Goal: Obtain resource: Obtain resource

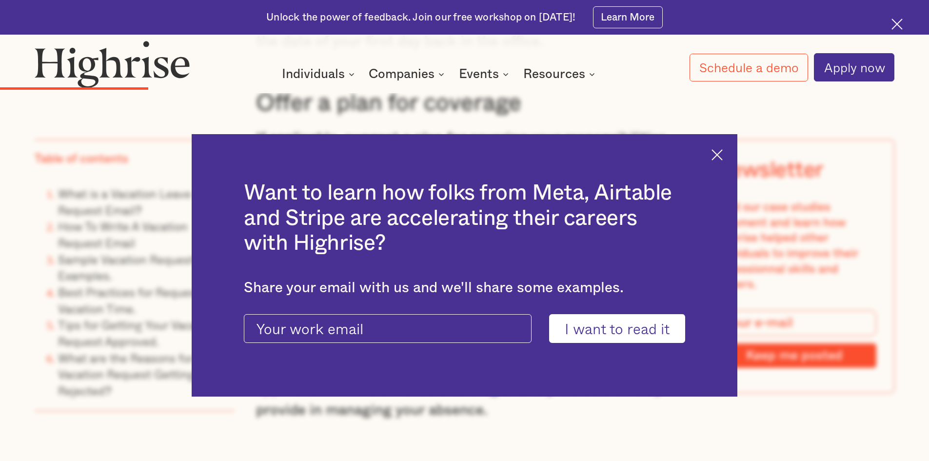
scroll to position [2486, 0]
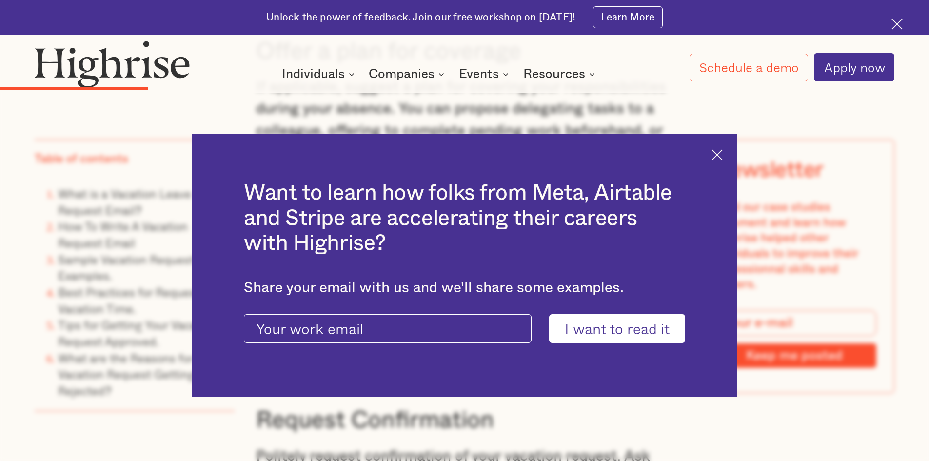
click at [722, 156] on img at bounding box center [716, 154] width 11 height 11
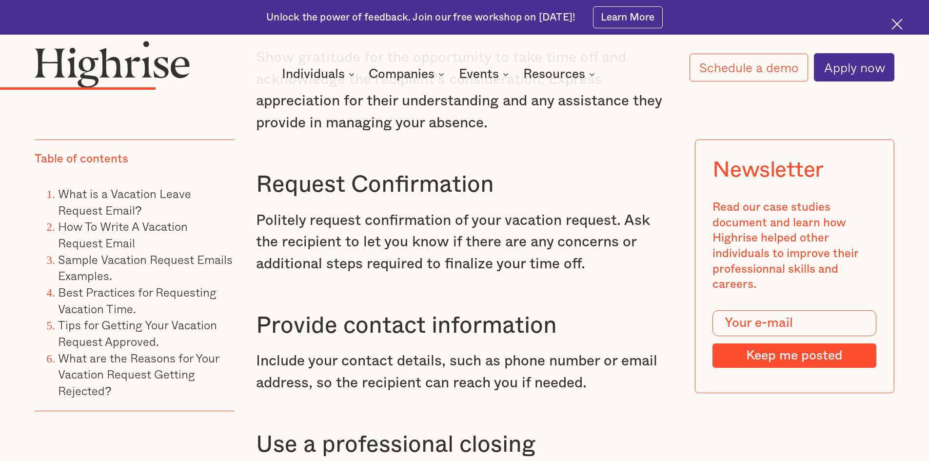
scroll to position [2730, 0]
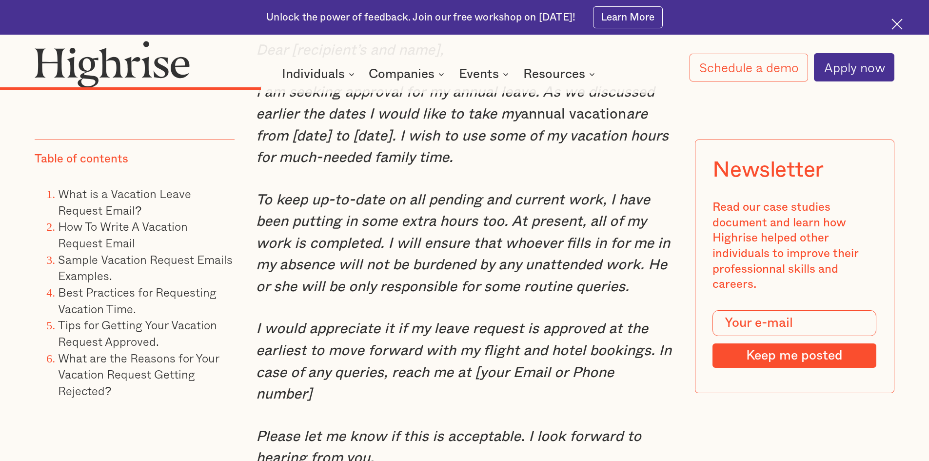
scroll to position [3818, 0]
drag, startPoint x: 254, startPoint y: 112, endPoint x: 464, endPoint y: 178, distance: 219.4
click at [464, 169] on p "I am seeking approval for my annual leave. As we discussed earlier the dates I …" at bounding box center [464, 125] width 417 height 87
copy p "I am seeking approval for my annual leave. As we discussed earlier the dates I …"
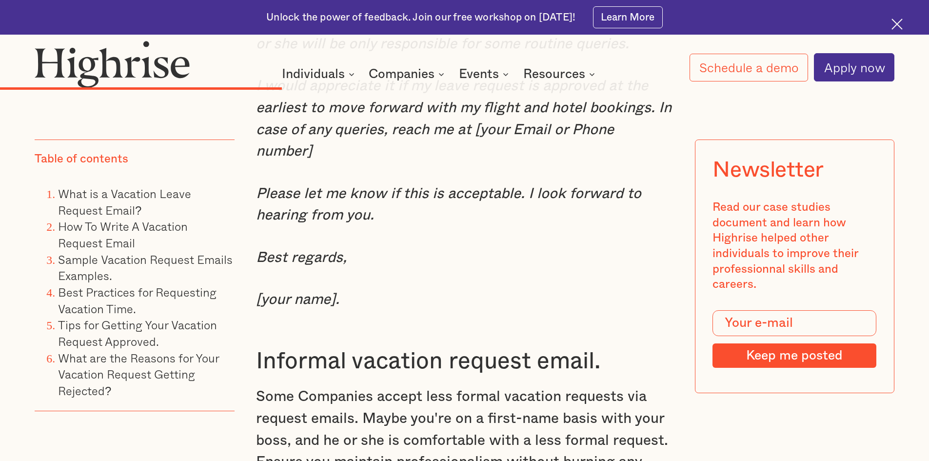
scroll to position [3964, 0]
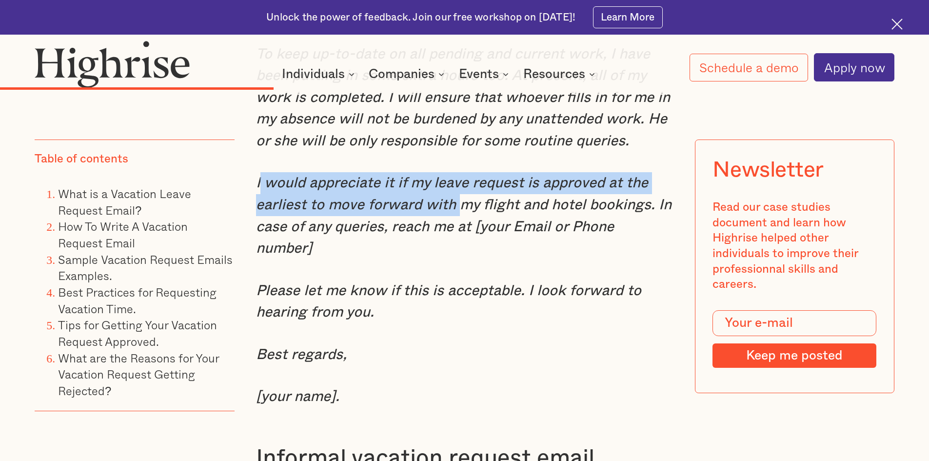
drag, startPoint x: 257, startPoint y: 208, endPoint x: 455, endPoint y: 224, distance: 199.0
click at [455, 224] on em "I would appreciate it if my leave request is approved at the earliest to move f…" at bounding box center [463, 215] width 415 height 80
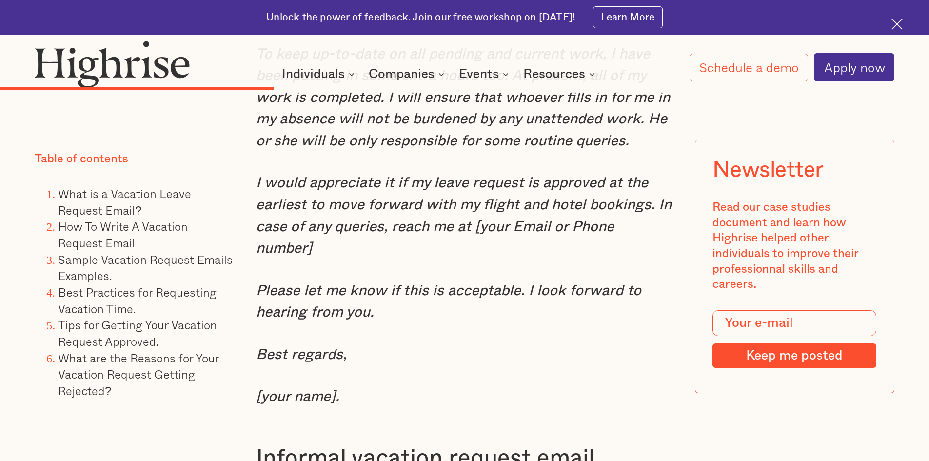
click at [414, 264] on div "Sample Vacation Request Emails Examples. Formal vacation request email. When wo…" at bounding box center [464, 304] width 417 height 1554
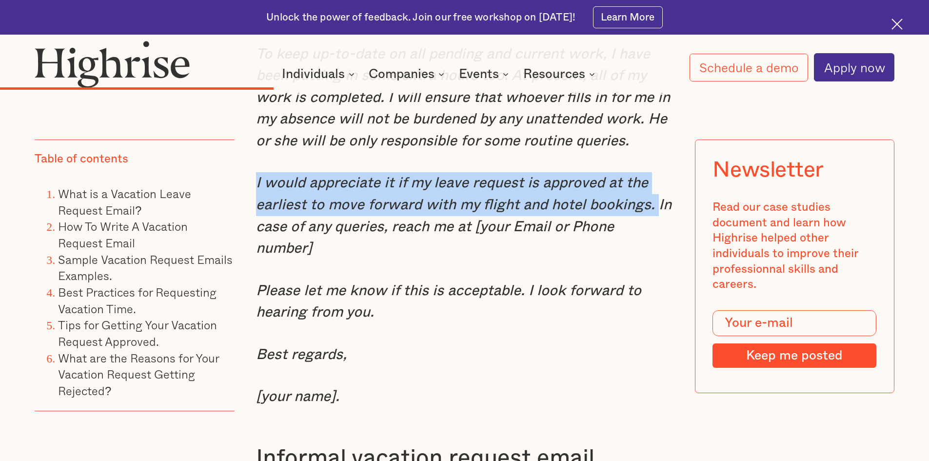
drag, startPoint x: 254, startPoint y: 206, endPoint x: 656, endPoint y: 235, distance: 402.2
click at [656, 235] on em "I would appreciate it if my leave request is approved at the earliest to move f…" at bounding box center [463, 215] width 415 height 80
copy em "I would appreciate it if my leave request is approved at the earliest to move f…"
